Goal: Check status: Check status

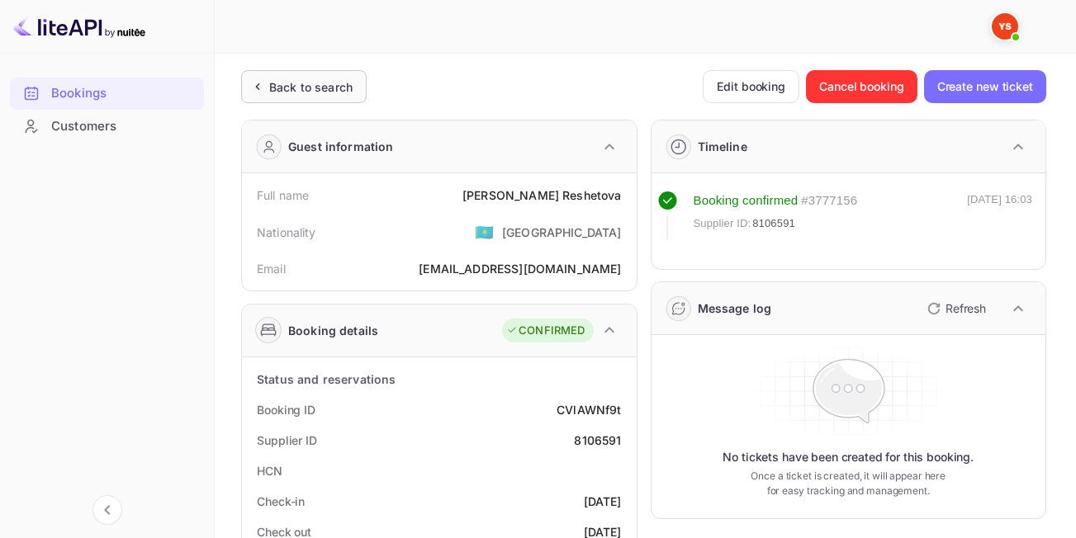
click at [314, 84] on div "Back to search" at bounding box center [310, 86] width 83 height 17
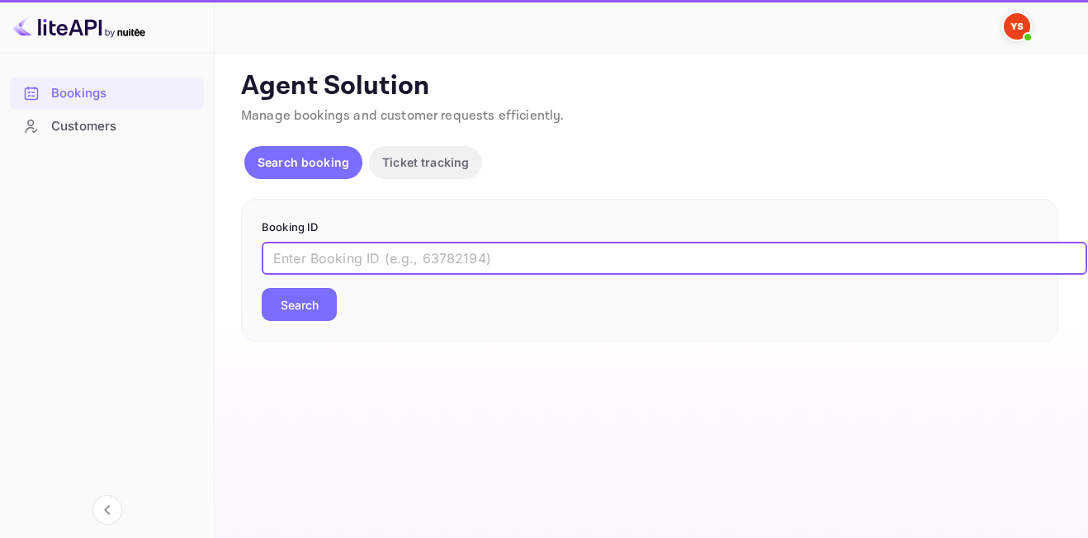
click at [487, 254] on input "text" at bounding box center [675, 258] width 826 height 33
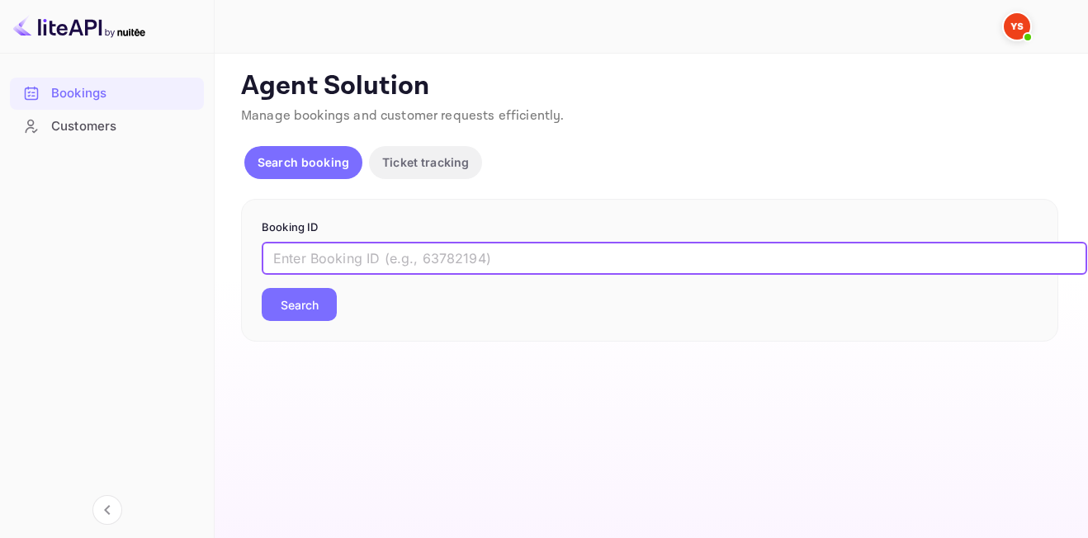
paste input "8096292"
type input "8096292"
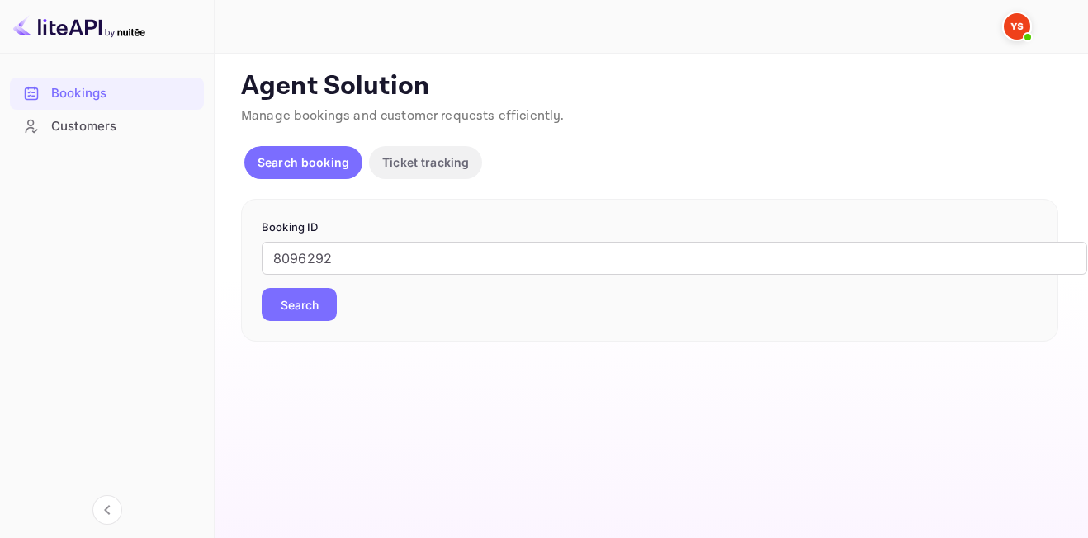
click at [315, 298] on button "Search" at bounding box center [299, 304] width 75 height 33
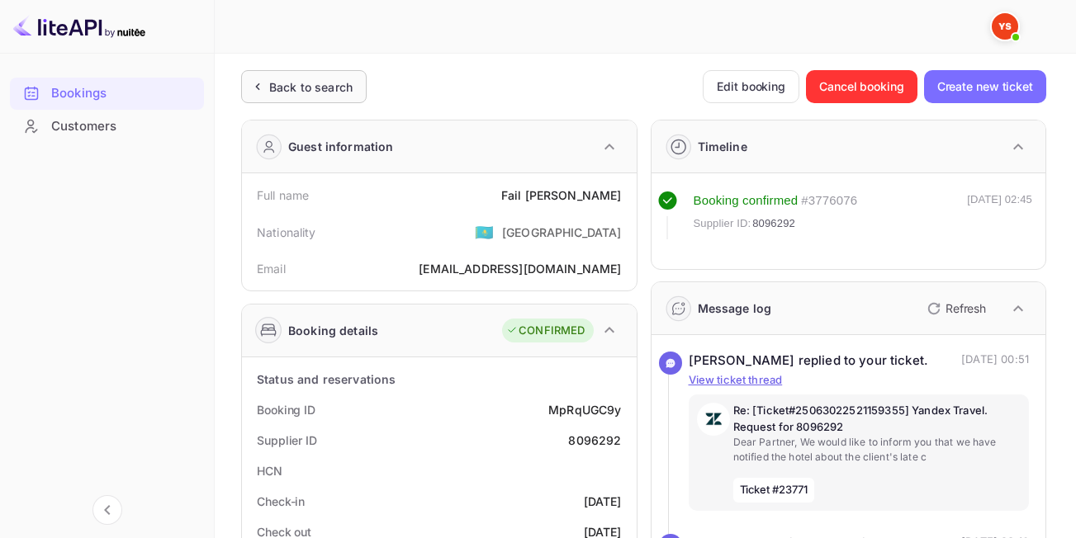
click at [287, 73] on div "Back to search" at bounding box center [303, 86] width 125 height 33
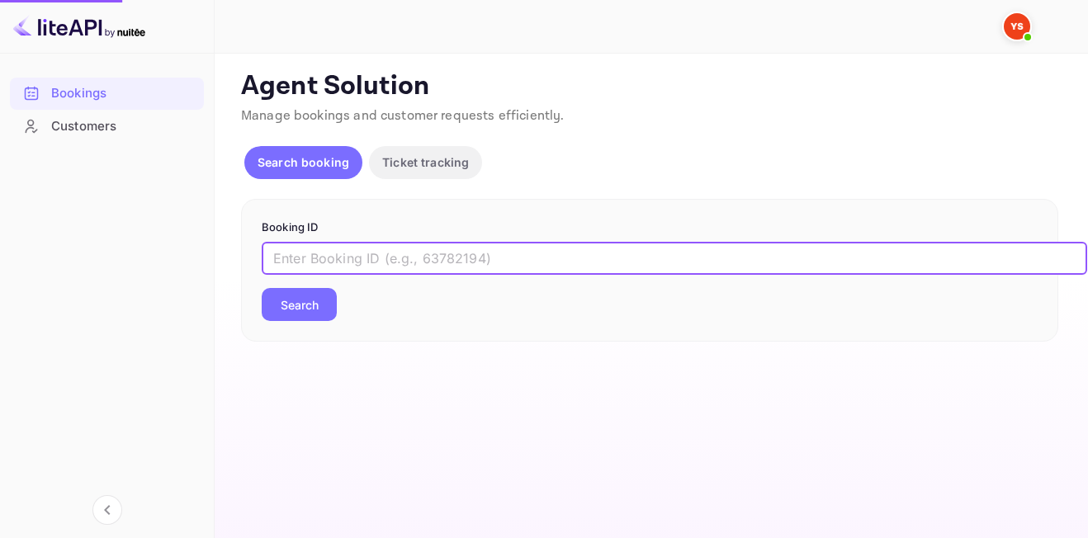
click at [485, 264] on input "text" at bounding box center [675, 258] width 826 height 33
paste input "9509585"
type input "9509585"
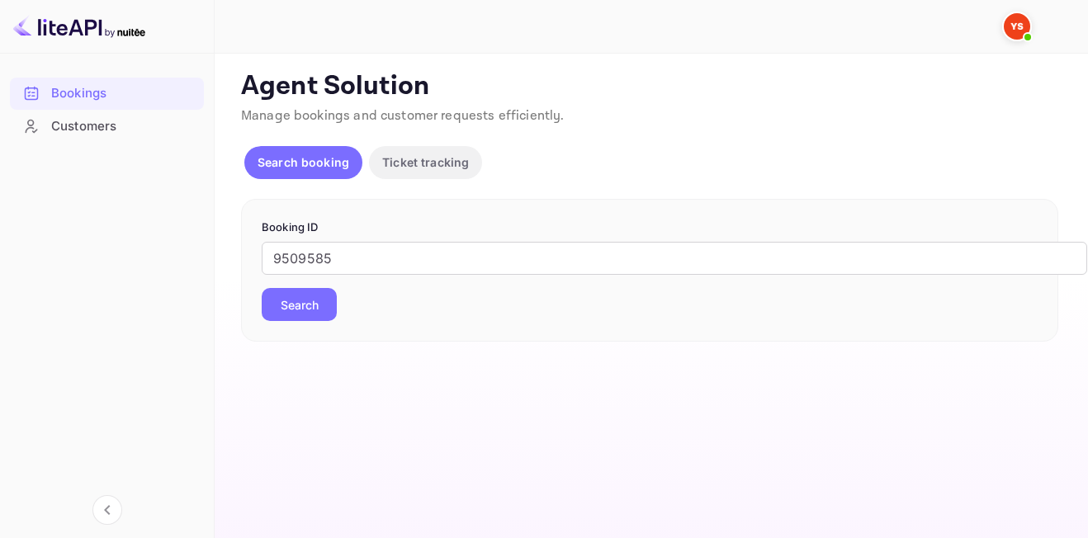
click at [295, 312] on button "Search" at bounding box center [299, 304] width 75 height 33
